Goal: Navigation & Orientation: Find specific page/section

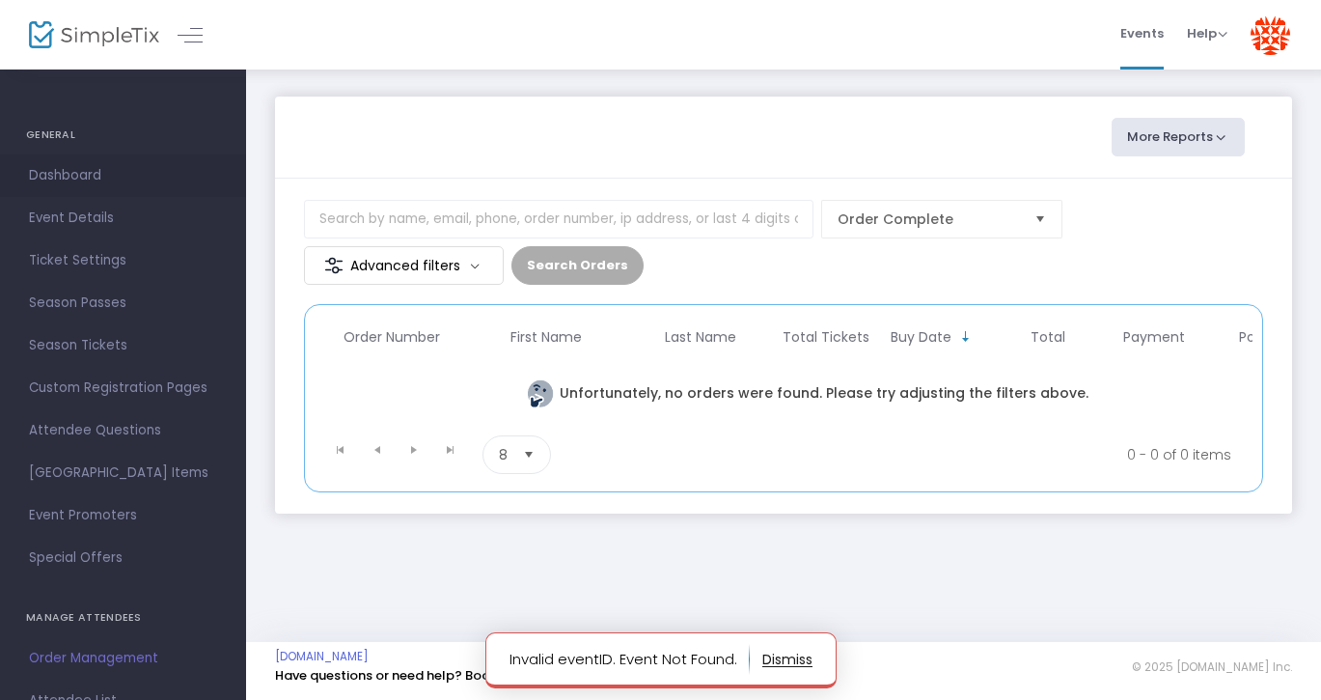
click at [71, 179] on span "Dashboard" at bounding box center [123, 175] width 188 height 25
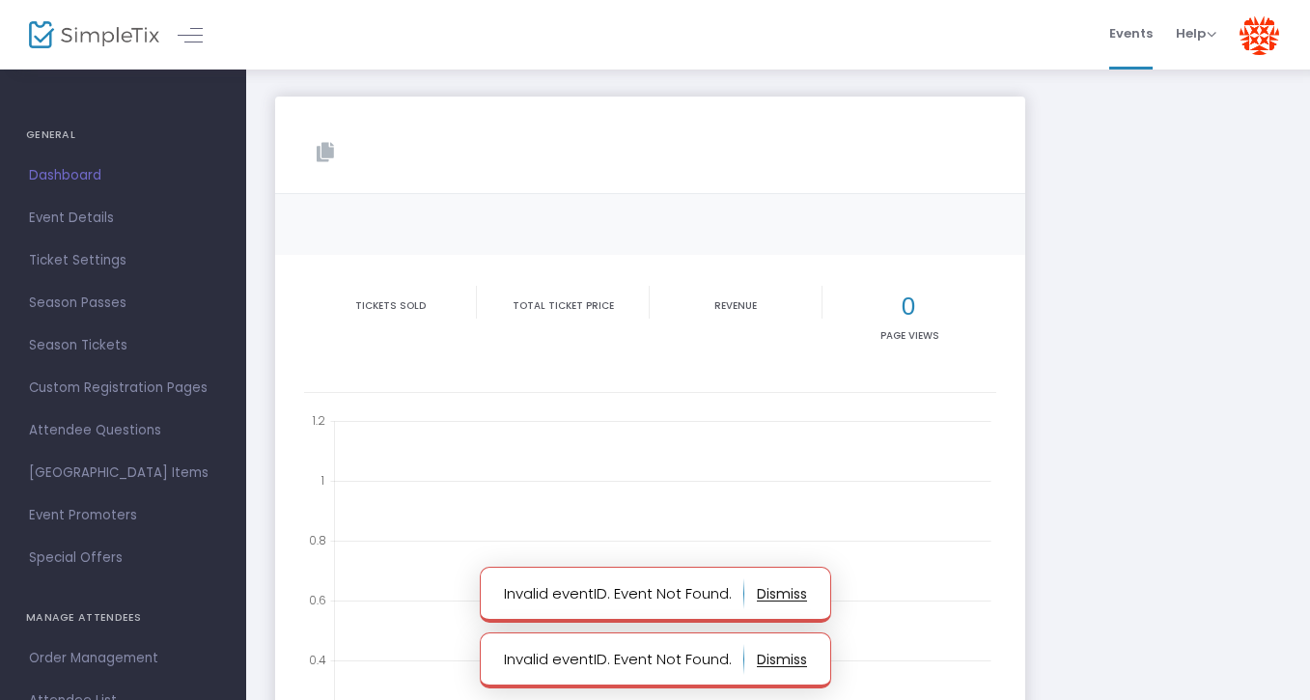
click at [790, 590] on button "button" at bounding box center [782, 593] width 50 height 31
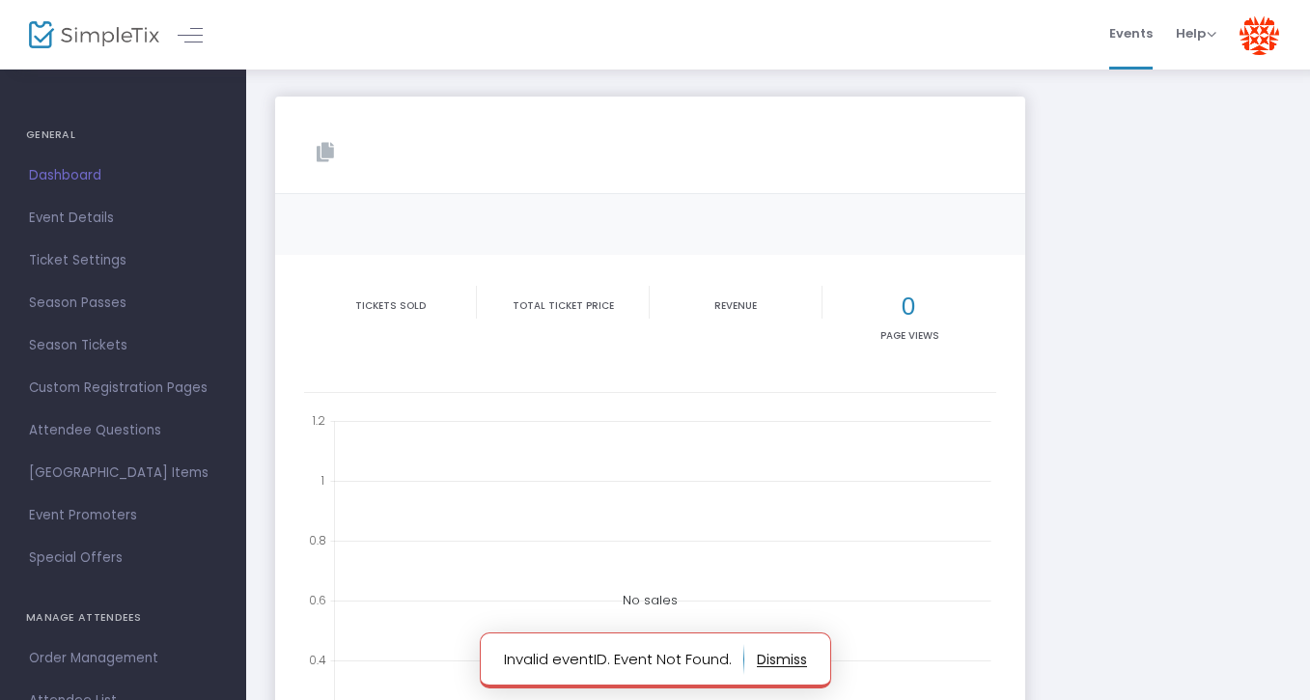
click at [787, 658] on button "button" at bounding box center [782, 659] width 50 height 31
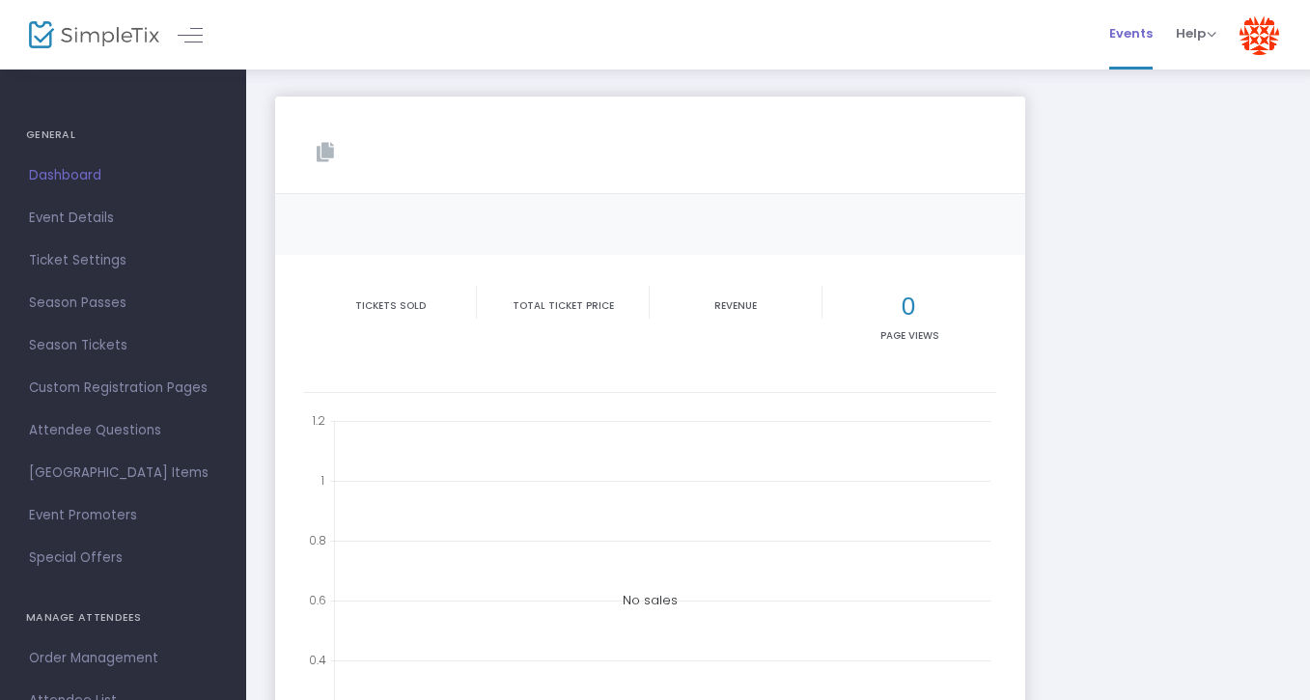
click at [1130, 34] on span "Events" at bounding box center [1130, 33] width 43 height 49
